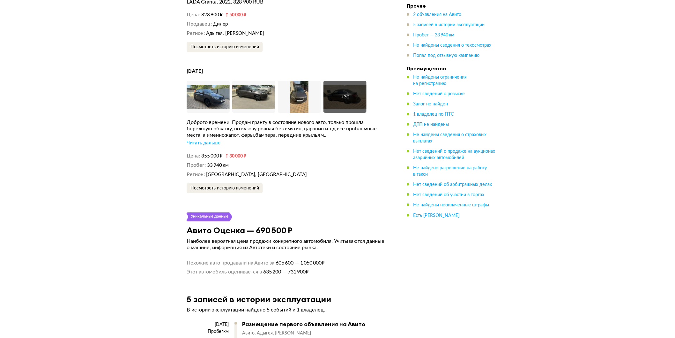
scroll to position [990, 0]
click at [202, 137] on div "Доброго времени. Продам гранту в состояние нового авто, только прошла бережную …" at bounding box center [287, 128] width 201 height 19
click at [203, 144] on div "Читать дальше" at bounding box center [204, 143] width 34 height 6
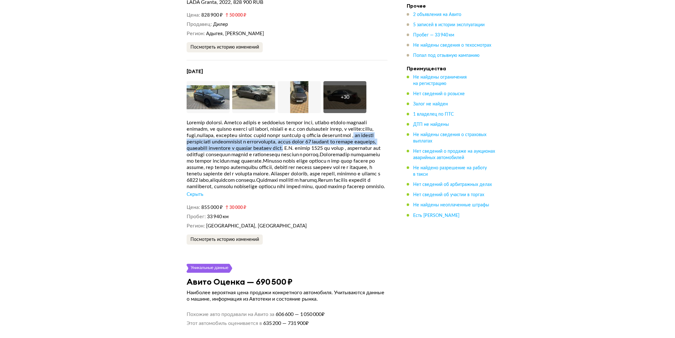
copy div "на машине установлена сигнализация с автозапуском, литые диски 15 радиуса на ре…"
drag, startPoint x: 243, startPoint y: 144, endPoint x: 219, endPoint y: 155, distance: 26.9
click at [219, 155] on div at bounding box center [287, 154] width 201 height 70
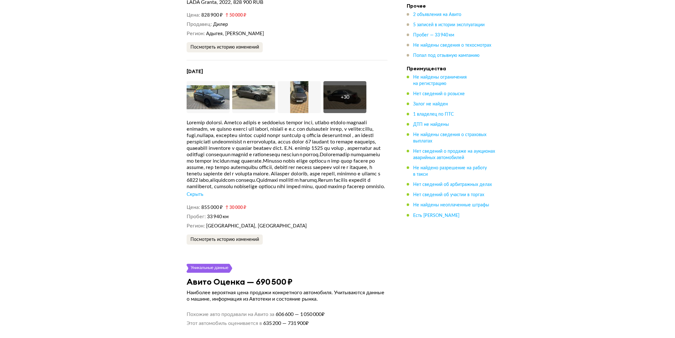
click at [224, 189] on div at bounding box center [287, 154] width 201 height 70
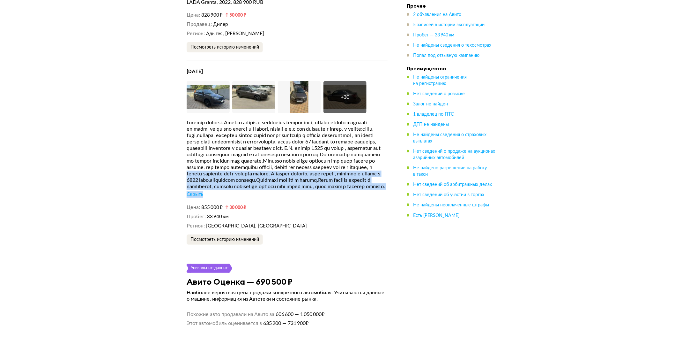
drag, startPoint x: 225, startPoint y: 198, endPoint x: 286, endPoint y: 205, distance: 61.0
click at [273, 197] on div "Скрыть" at bounding box center [287, 158] width 201 height 78
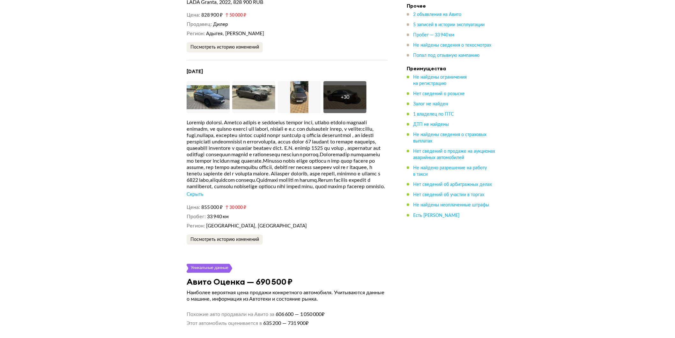
click at [286, 197] on div "Скрыть" at bounding box center [287, 158] width 201 height 78
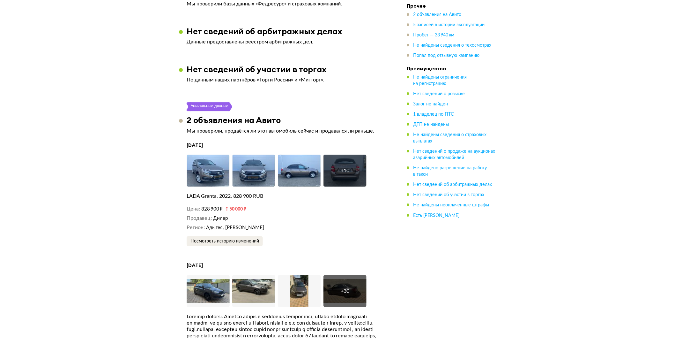
scroll to position [777, 0]
